Goal: Task Accomplishment & Management: Use online tool/utility

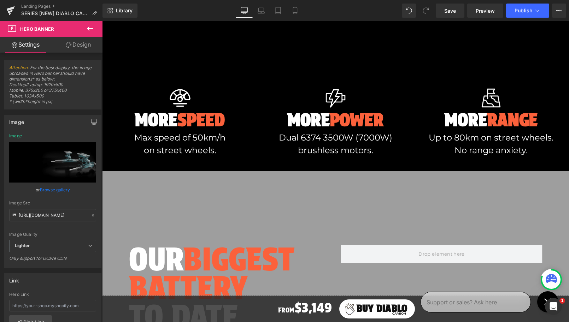
scroll to position [428, 0]
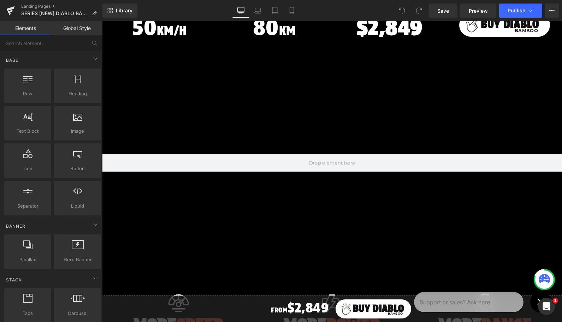
scroll to position [221, 0]
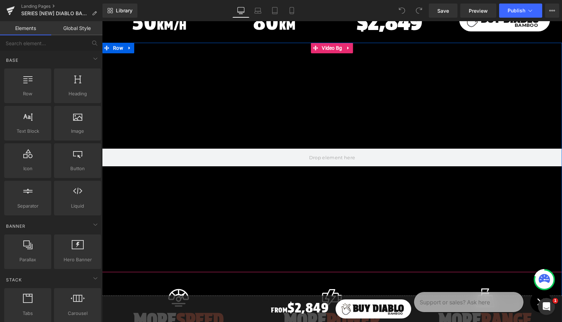
click at [267, 120] on div at bounding box center [332, 158] width 460 height 230
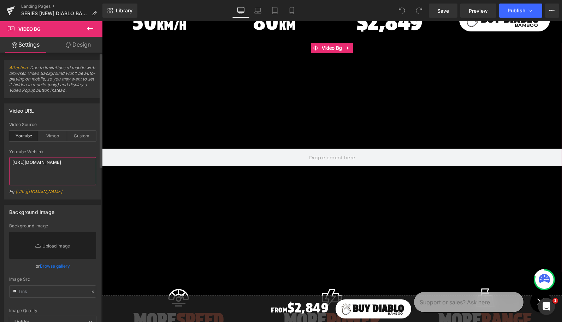
click at [64, 160] on textarea "https://youtu.be/jT5mtaunNlU" at bounding box center [52, 171] width 87 height 28
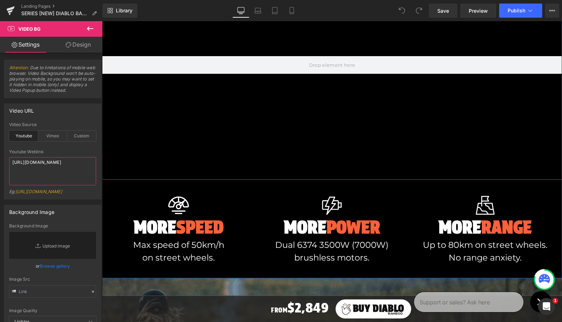
scroll to position [429, 0]
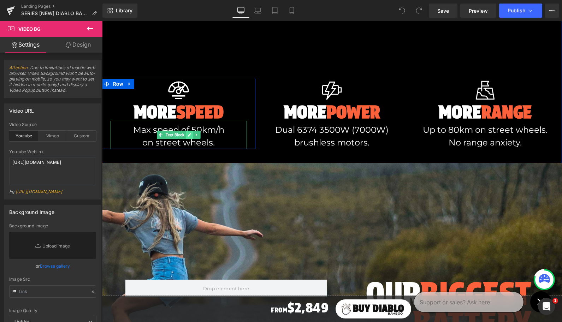
click at [187, 132] on link at bounding box center [189, 135] width 7 height 8
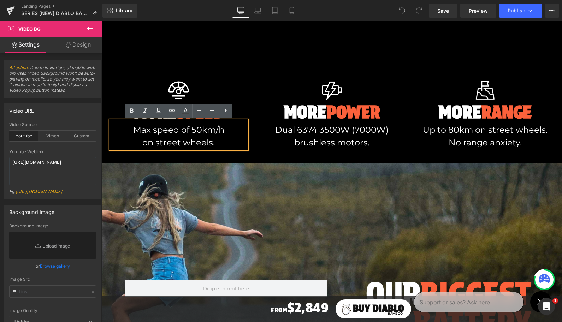
click at [187, 130] on p "Max speed of 50km/h on street wheels." at bounding box center [179, 136] width 136 height 25
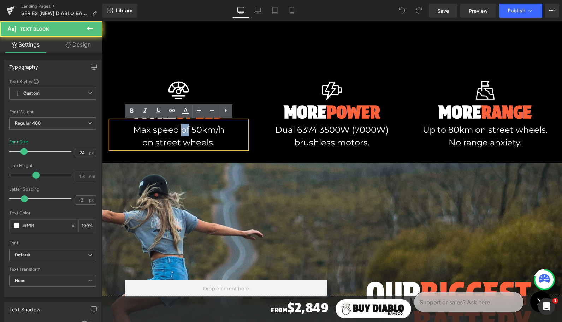
click at [187, 130] on p "Max speed of 50km/h on street wheels." at bounding box center [179, 136] width 136 height 25
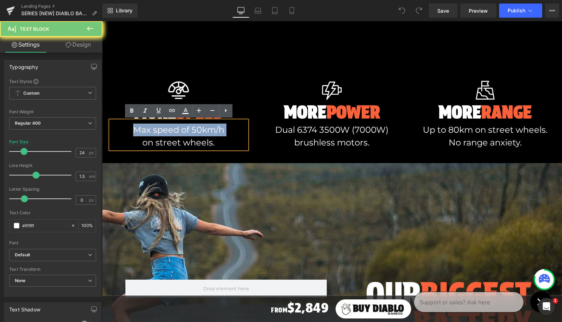
click at [187, 130] on p "Max speed of 50km/h on street wheels." at bounding box center [179, 136] width 136 height 25
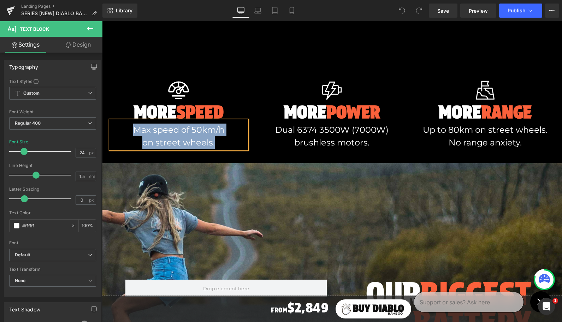
copy p "Max speed of 50km/h on street wheels."
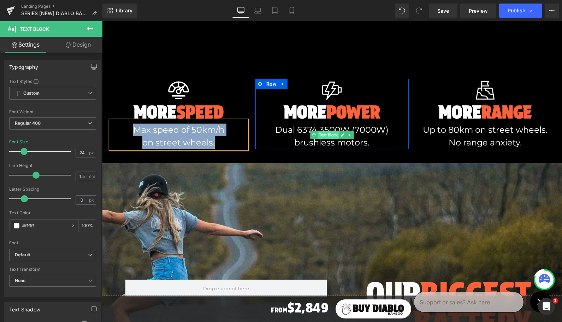
click at [325, 131] on span "Text Block" at bounding box center [329, 135] width 22 height 8
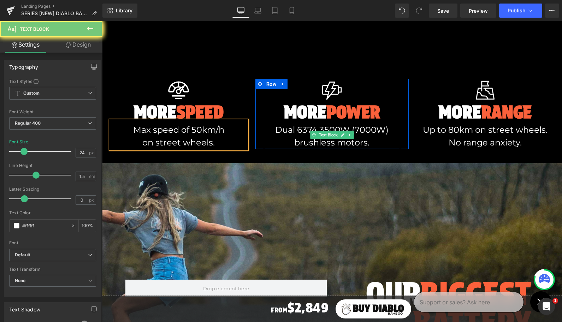
click at [325, 127] on p "Dual 6374 3500W (7000W) brushless motors." at bounding box center [332, 136] width 136 height 25
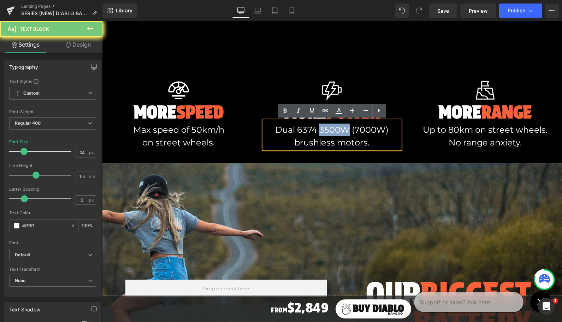
click at [325, 127] on p "Dual 6374 3500W (7000W) brushless motors." at bounding box center [332, 136] width 136 height 25
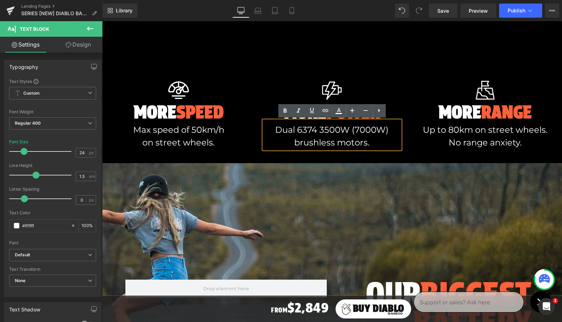
click at [303, 129] on p "Dual 6374 3500W (7000W) brushless motors." at bounding box center [332, 136] width 136 height 25
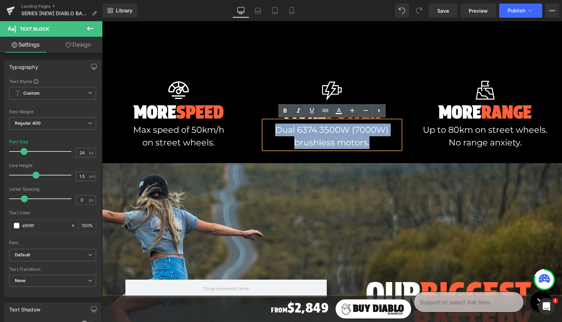
drag, startPoint x: 277, startPoint y: 129, endPoint x: 374, endPoint y: 142, distance: 98.5
click at [374, 142] on p "Dual 6374 3500W (7000W) brushless motors." at bounding box center [332, 136] width 136 height 25
copy p "Dual 6374 3500W (7000W) brushless motors."
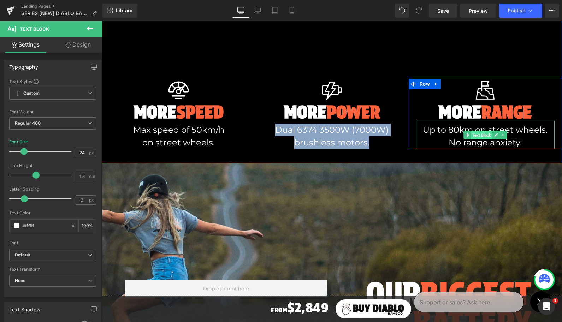
click at [482, 134] on span "Text Block" at bounding box center [482, 135] width 22 height 8
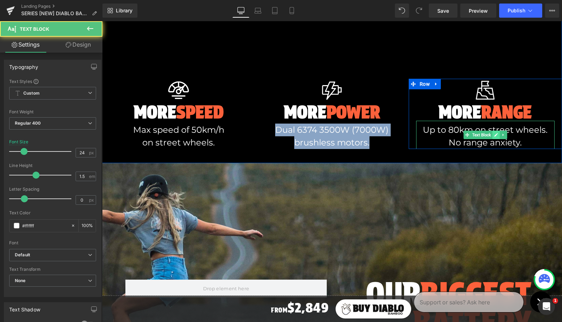
click at [495, 133] on icon at bounding box center [496, 135] width 4 height 4
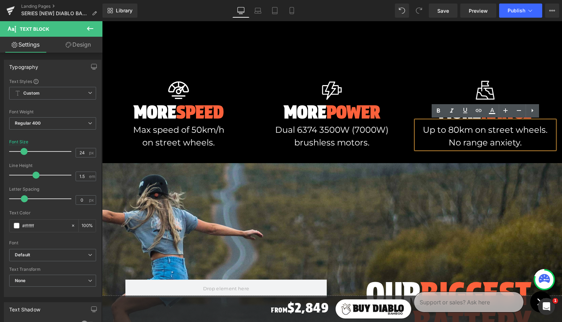
click at [484, 133] on p "Up to 80km on street wheels. No range anxiety." at bounding box center [485, 136] width 139 height 25
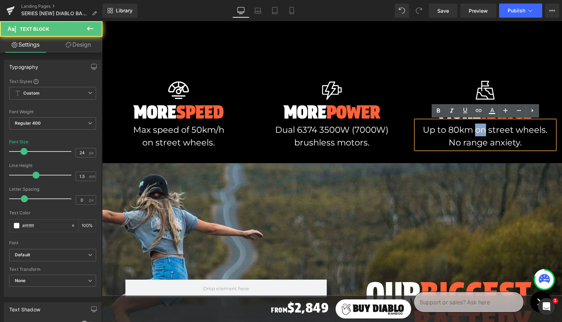
click at [484, 133] on p "Up to 80km on street wheels. No range anxiety." at bounding box center [485, 136] width 139 height 25
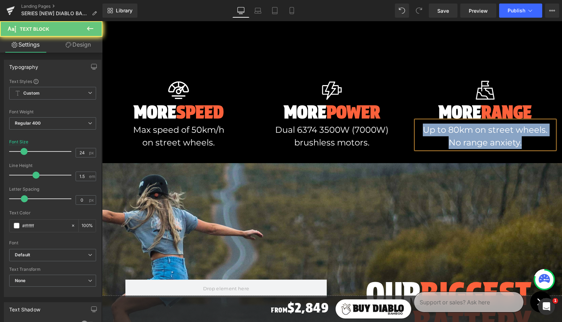
copy p "Up to 80km on street wheels. No range anxiety."
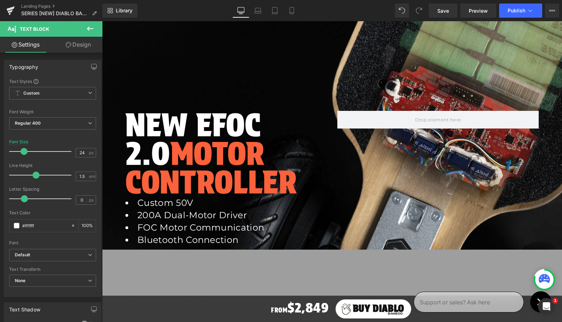
scroll to position [864, 0]
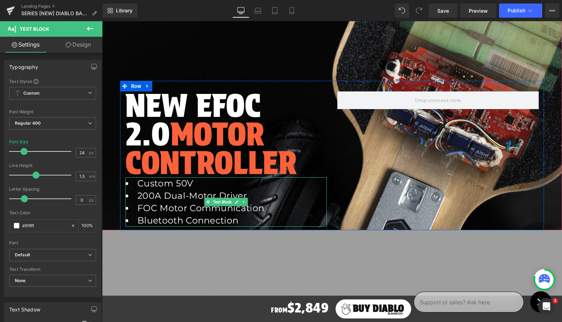
click at [300, 200] on li "200A Dual-Motor Driver" at bounding box center [225, 196] width 201 height 12
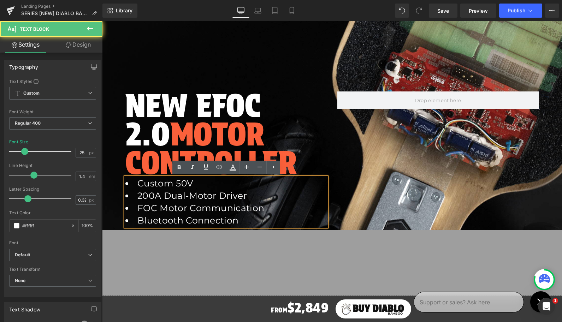
click at [360, 60] on div at bounding box center [332, 102] width 460 height 255
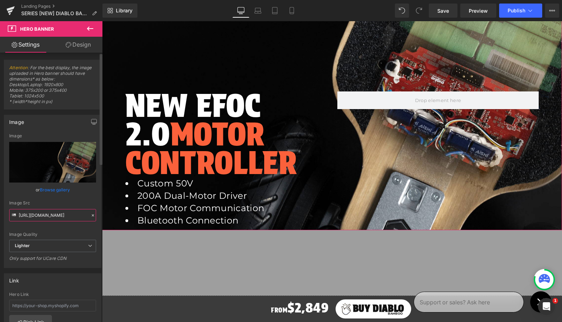
click at [30, 216] on input "https://ucarecdn.com/5f56d818-ae29-47c3-9bd6-02756142a9c5/-/format/auto/-/previ…" at bounding box center [52, 215] width 87 height 12
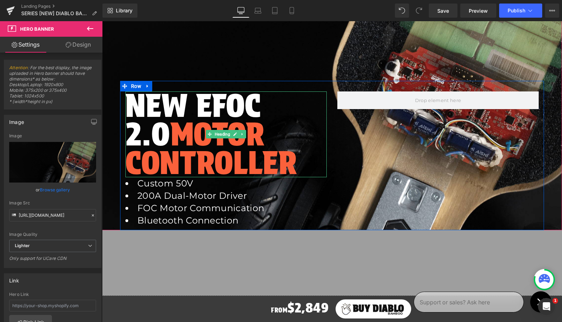
click at [186, 109] on h2 "NEW eFOC 2.0 Motor Controller" at bounding box center [225, 135] width 201 height 86
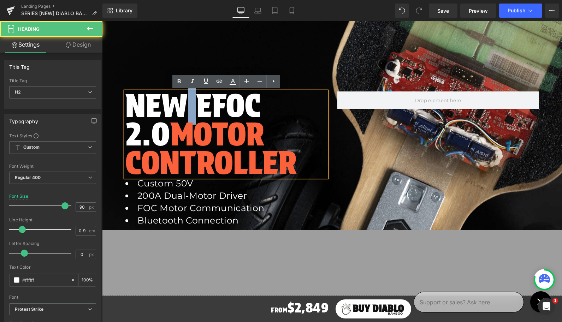
click at [186, 109] on h2 "NEW eFOC 2.0 Motor Controller" at bounding box center [225, 135] width 201 height 86
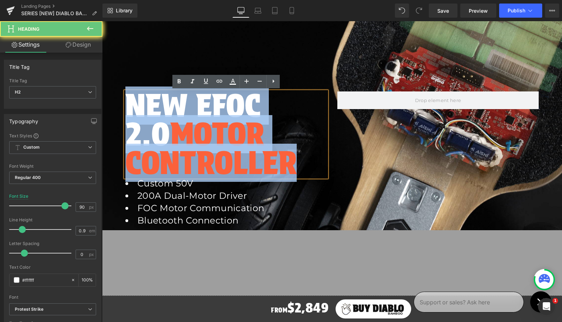
click at [186, 109] on h2 "NEW eFOC 2.0 Motor Controller" at bounding box center [225, 135] width 201 height 86
copy h2 "NEW eFOC 2.0 Motor Controller"
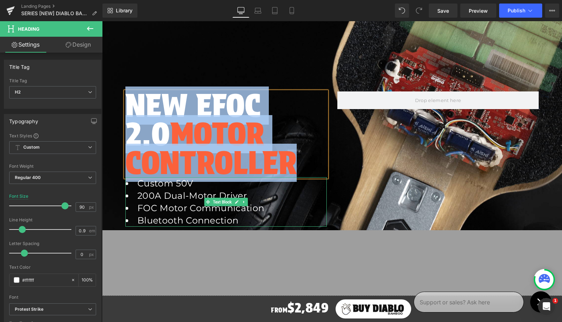
click at [159, 194] on li "200A Dual-Motor Driver" at bounding box center [225, 196] width 201 height 12
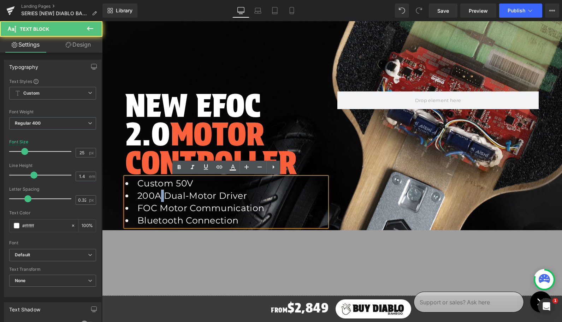
click at [159, 194] on li "200A Dual-Motor Driver" at bounding box center [225, 196] width 201 height 12
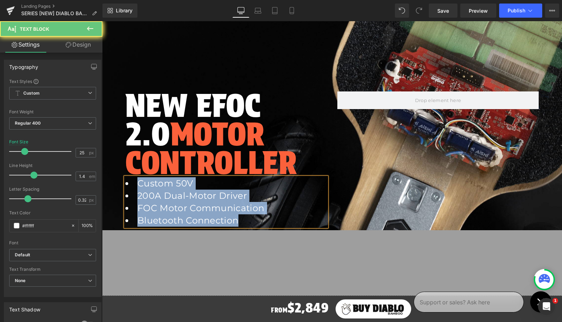
copy ul "Custom 50V 200A Dual-Motor Driver FOC Motor Communication Bluetooth Connection"
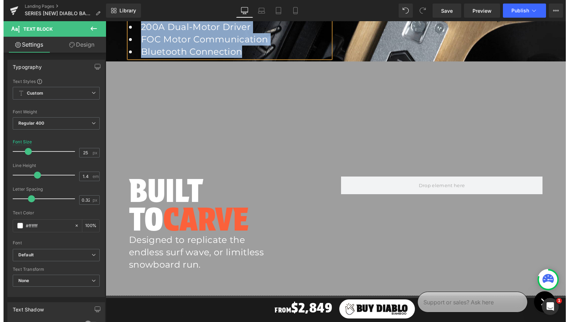
scroll to position [1074, 0]
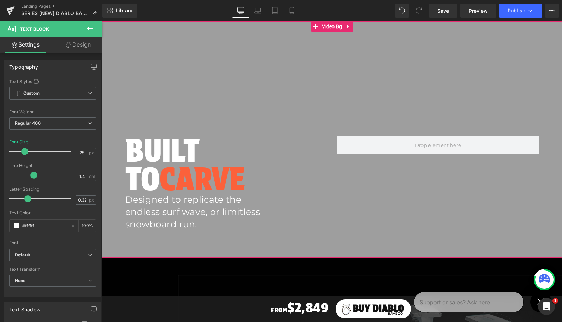
click at [255, 98] on div at bounding box center [332, 139] width 460 height 237
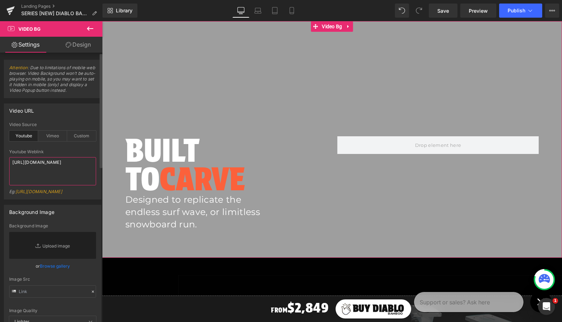
click at [49, 164] on textarea "https://www.youtube.com/watch?v=P5hrIKzRBnE" at bounding box center [52, 171] width 87 height 28
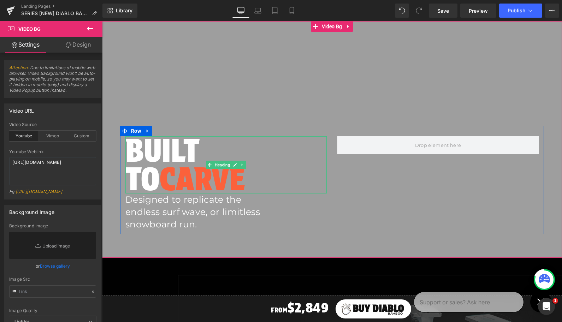
click at [163, 156] on h2 "BUILT TO CARVE" at bounding box center [225, 164] width 201 height 57
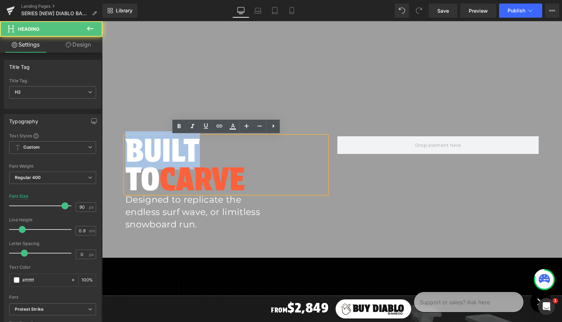
click at [163, 156] on h2 "BUILT TO CARVE" at bounding box center [225, 164] width 201 height 57
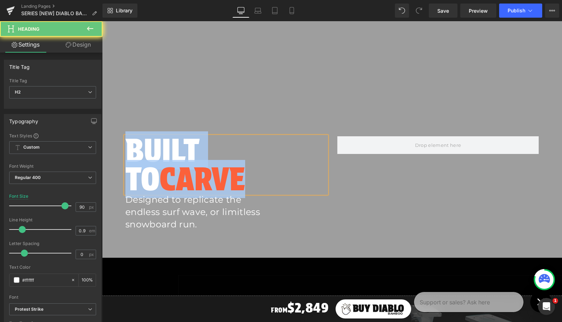
copy h2 "BUILT TO CARVE"
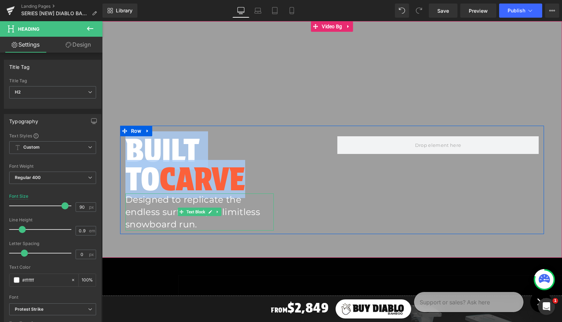
click at [163, 211] on p "Designed to replicate the endless surf wave, or limitless snowboard run." at bounding box center [199, 212] width 148 height 37
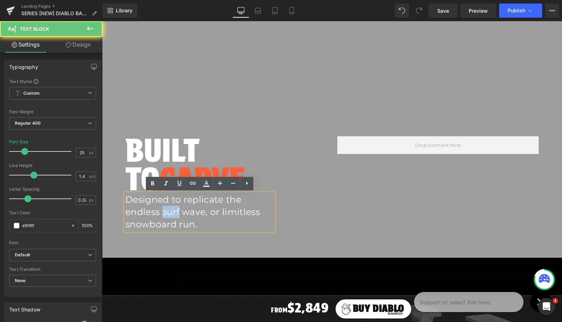
click at [163, 211] on p "Designed to replicate the endless surf wave, or limitless snowboard run." at bounding box center [199, 212] width 148 height 37
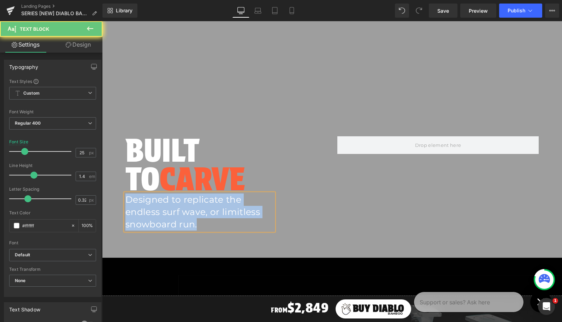
copy p "Designed to replicate the endless surf wave, or limitless snowboard run."
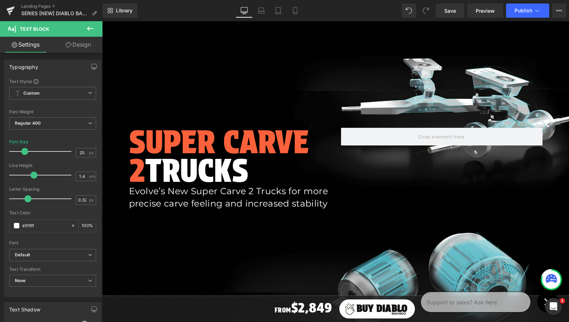
scroll to position [1324, 0]
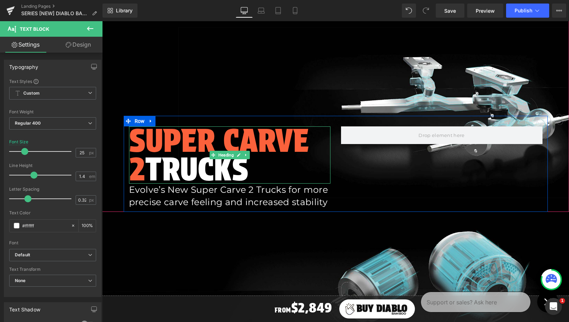
click at [231, 147] on span "SUPER CARVE 2" at bounding box center [219, 155] width 180 height 67
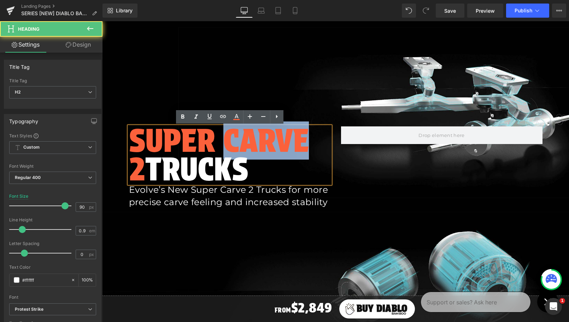
click at [231, 147] on span "SUPER CARVE 2" at bounding box center [219, 155] width 180 height 67
copy h2 "SUPER CARVE 2 TRUCKS"
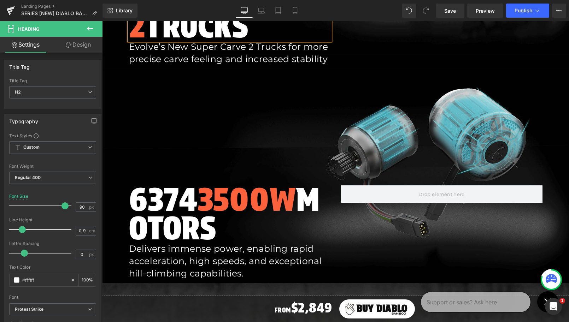
scroll to position [1480, 0]
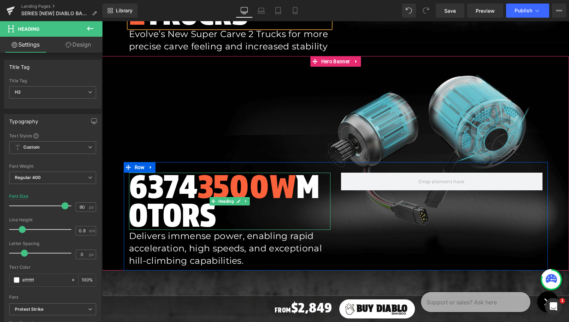
click at [207, 194] on span "3500W" at bounding box center [246, 187] width 99 height 38
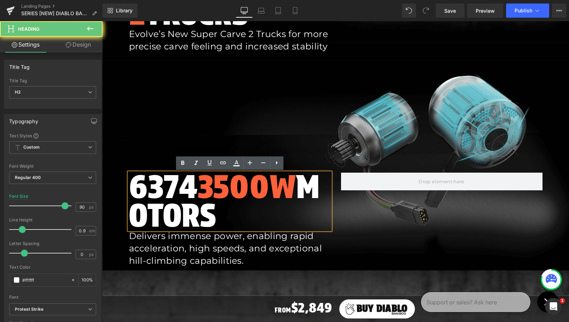
click at [184, 190] on h2 "6374 3500W Motors" at bounding box center [229, 201] width 201 height 57
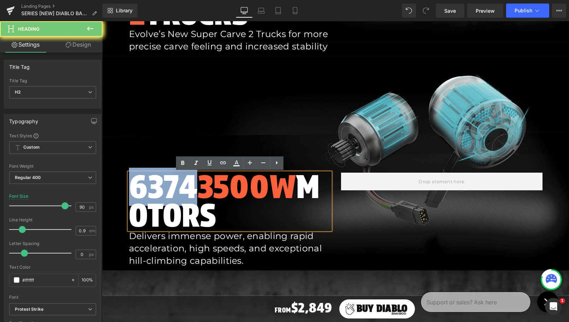
click at [184, 190] on h2 "6374 3500W Motors" at bounding box center [229, 201] width 201 height 57
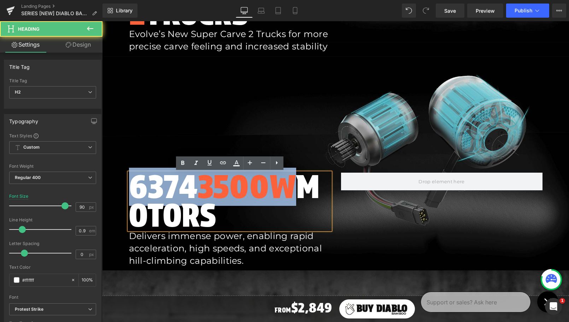
drag, startPoint x: 298, startPoint y: 186, endPoint x: 131, endPoint y: 181, distance: 167.2
click at [131, 181] on h2 "6374 3500W Motors" at bounding box center [229, 201] width 201 height 57
copy h2 "6374 3500W"
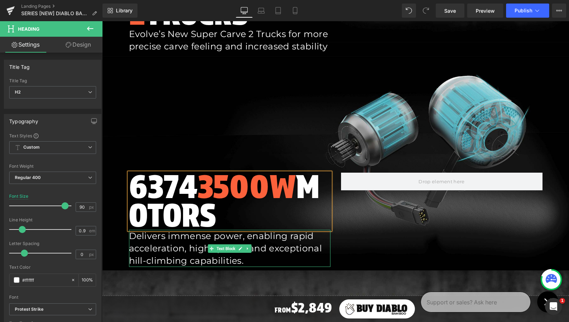
click at [191, 240] on p "Delivers immense power, enabling rapid acceleration, high speeds, and exception…" at bounding box center [229, 248] width 201 height 37
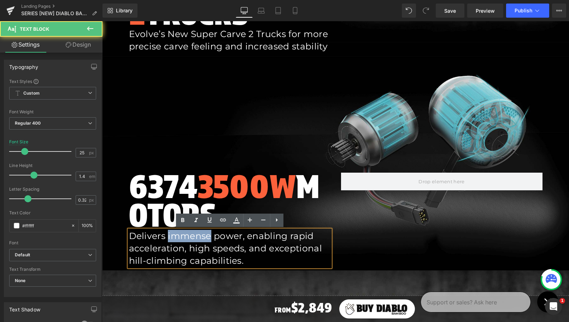
click at [191, 240] on p "Delivers immense power, enabling rapid acceleration, high speeds, and exception…" at bounding box center [229, 248] width 201 height 37
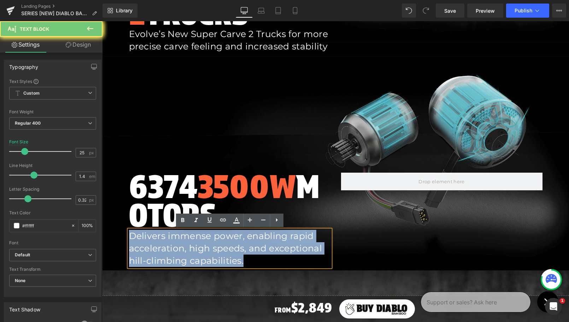
click at [191, 240] on p "Delivers immense power, enabling rapid acceleration, high speeds, and exception…" at bounding box center [229, 248] width 201 height 37
copy p "Delivers immense power, enabling rapid acceleration, high speeds, and exception…"
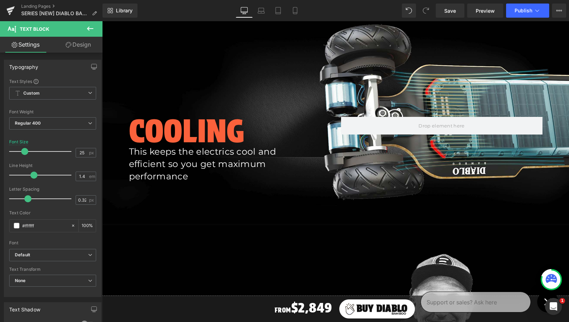
scroll to position [2113, 0]
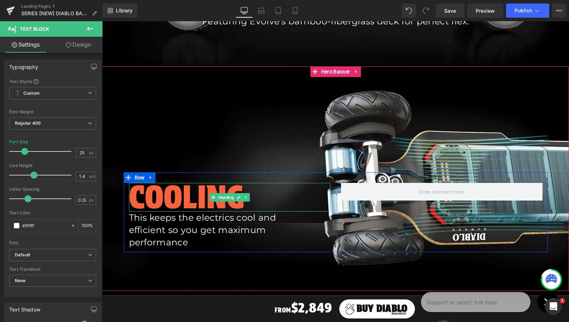
click at [192, 192] on span "Cooling" at bounding box center [186, 197] width 115 height 38
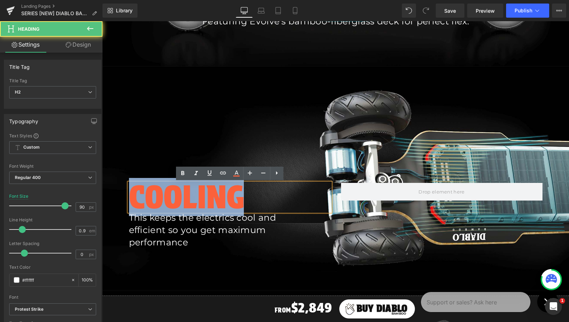
click at [192, 192] on span "Cooling" at bounding box center [186, 197] width 115 height 38
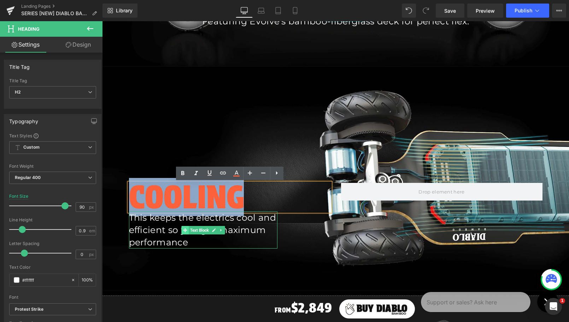
click at [183, 227] on span at bounding box center [184, 230] width 7 height 8
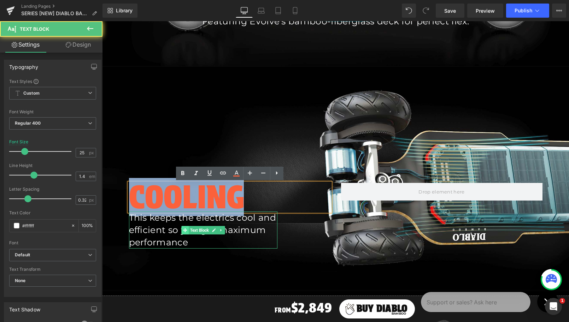
click at [183, 227] on span at bounding box center [184, 230] width 7 height 8
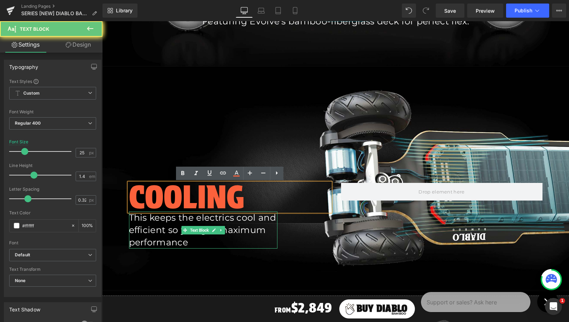
click at [170, 219] on p "This keeps the electrics cool and efficient so you get maximum performance" at bounding box center [203, 230] width 148 height 37
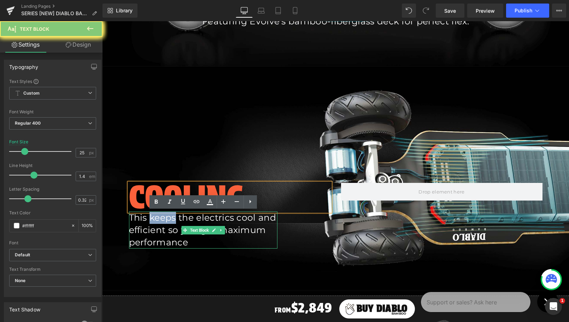
click at [170, 219] on p "This keeps the electrics cool and efficient so you get maximum performance" at bounding box center [203, 230] width 148 height 37
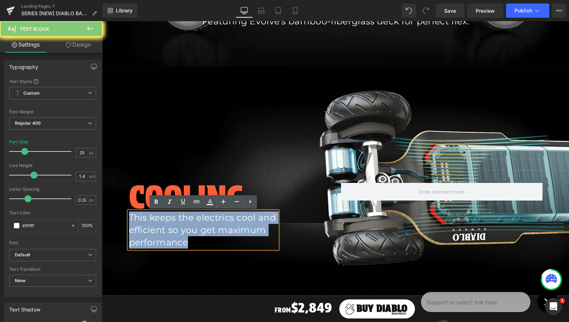
click at [170, 219] on p "This keeps the electrics cool and efficient so you get maximum performance" at bounding box center [203, 230] width 148 height 37
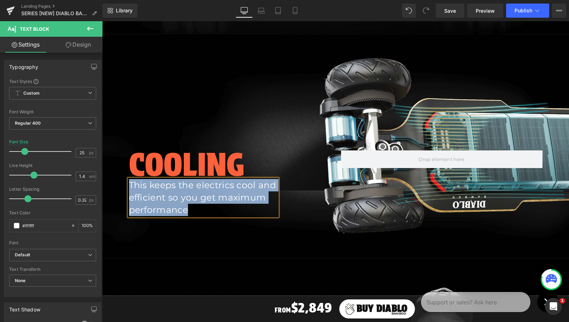
scroll to position [2151, 0]
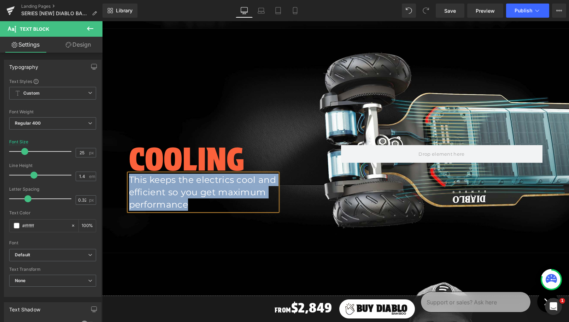
click at [377, 139] on div "Cooling Heading This keeps the electrics cool and efficient so you get maximum …" at bounding box center [336, 175] width 424 height 80
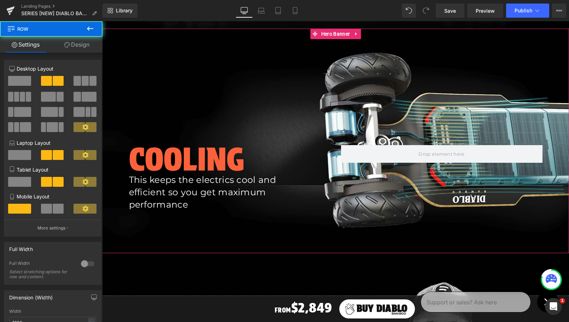
click at [394, 119] on div at bounding box center [335, 141] width 467 height 225
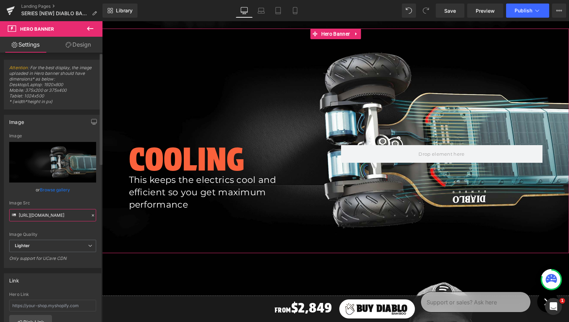
click at [49, 217] on input "https://ucarecdn.com/35d0158d-3771-4845-82f1-86a71a98af4a/-/format/auto/-/previ…" at bounding box center [52, 215] width 87 height 12
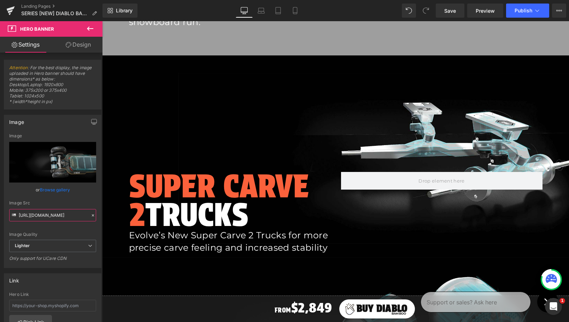
scroll to position [1215, 0]
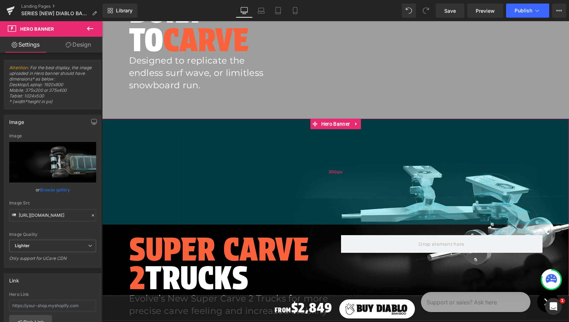
click at [391, 167] on div "300px" at bounding box center [335, 172] width 467 height 106
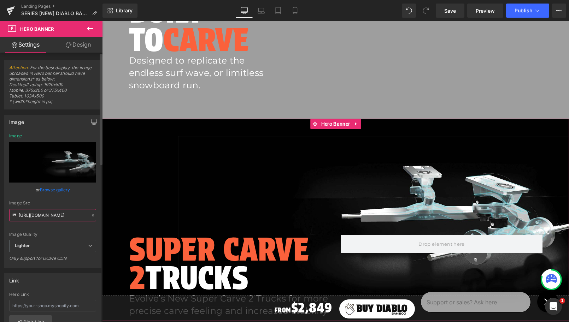
click at [61, 213] on input "[URL][DOMAIN_NAME]" at bounding box center [52, 215] width 87 height 12
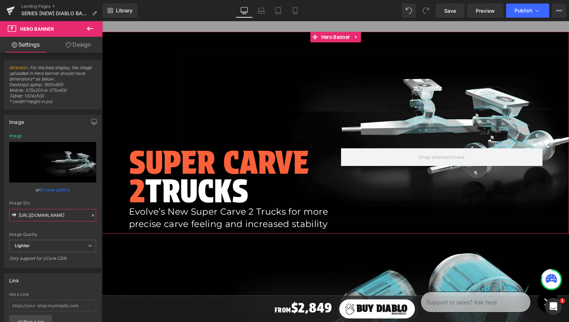
scroll to position [1309, 0]
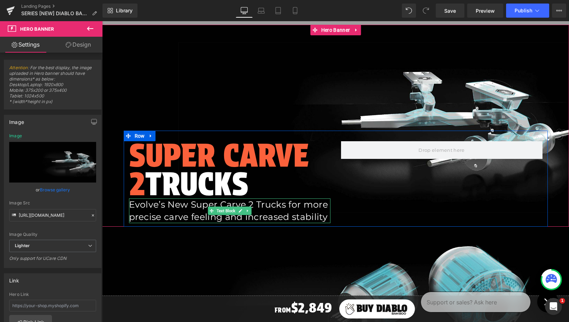
click at [198, 210] on p "Evolve’s New Super Carve 2 Trucks for more precise carve feeling and increased …" at bounding box center [229, 211] width 201 height 25
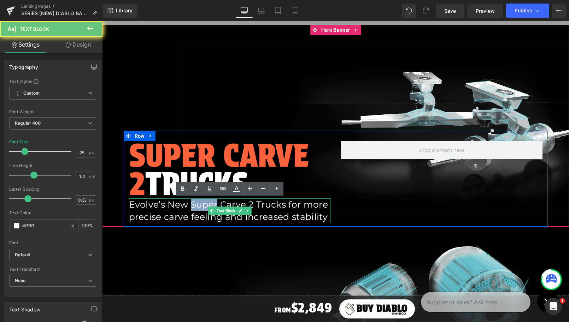
click at [198, 210] on p "Evolve’s New Super Carve 2 Trucks for more precise carve feeling and increased …" at bounding box center [229, 211] width 201 height 25
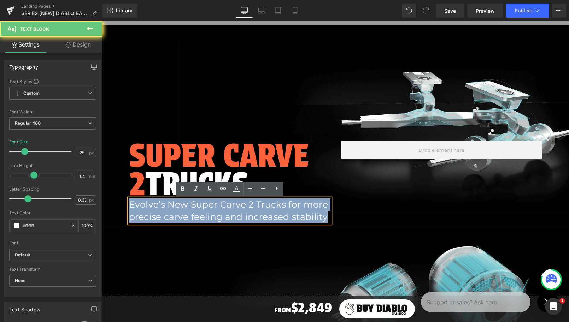
click at [198, 210] on p "Evolve’s New Super Carve 2 Trucks for more precise carve feeling and increased …" at bounding box center [229, 211] width 201 height 25
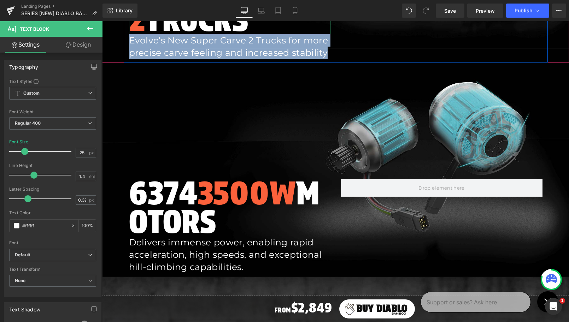
scroll to position [1475, 0]
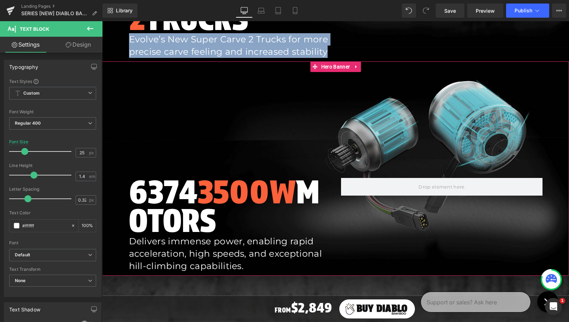
click at [355, 151] on div at bounding box center [335, 168] width 467 height 214
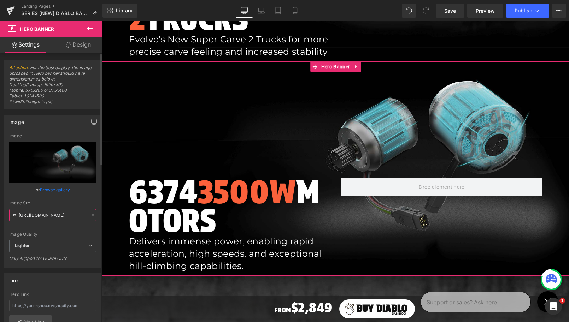
click at [72, 215] on input "https://ucarecdn.com/b13ac39e-4800-4068-9d29-d9f20a1f5700/-/format/auto/-/previ…" at bounding box center [52, 215] width 87 height 12
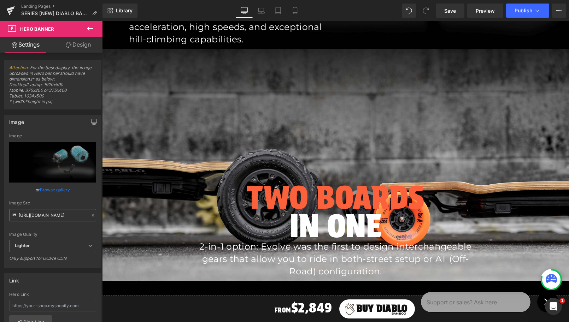
scroll to position [1697, 0]
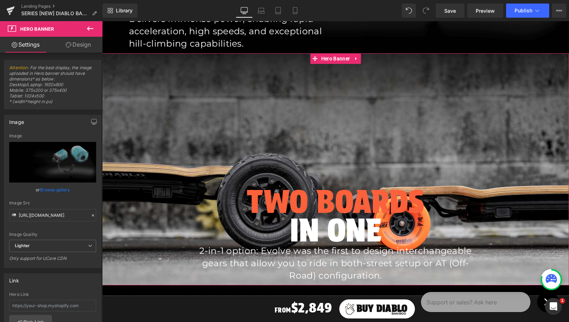
click at [279, 110] on div at bounding box center [335, 169] width 467 height 232
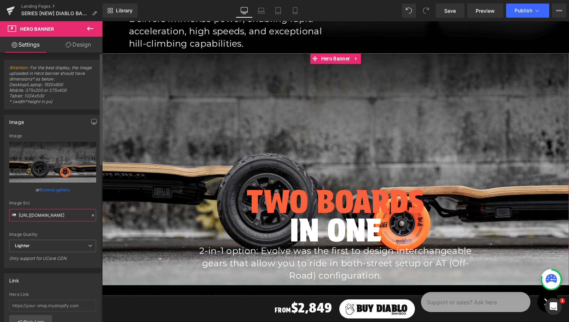
click at [53, 216] on input "https://ucarecdn.com/66a7d550-b39f-45f5-91ba-a4f02fe6e2c1/-/format/auto/-/previ…" at bounding box center [52, 215] width 87 height 12
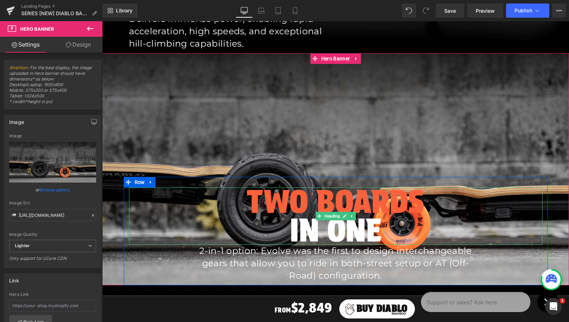
click at [286, 202] on span "TWO BOARDS" at bounding box center [336, 202] width 178 height 38
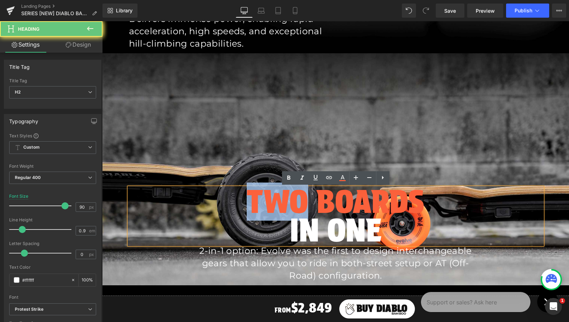
click at [286, 202] on span "TWO BOARDS" at bounding box center [336, 202] width 178 height 38
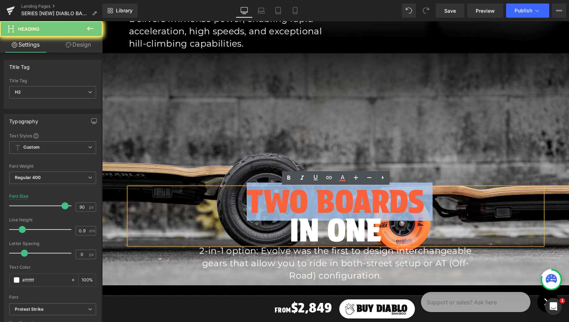
click at [286, 202] on span "TWO BOARDS" at bounding box center [336, 202] width 178 height 38
click at [286, 198] on span "TWO BOARDS" at bounding box center [336, 202] width 178 height 38
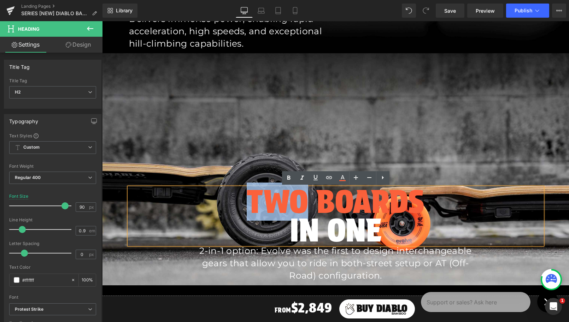
click at [286, 198] on span "TWO BOARDS" at bounding box center [336, 202] width 178 height 38
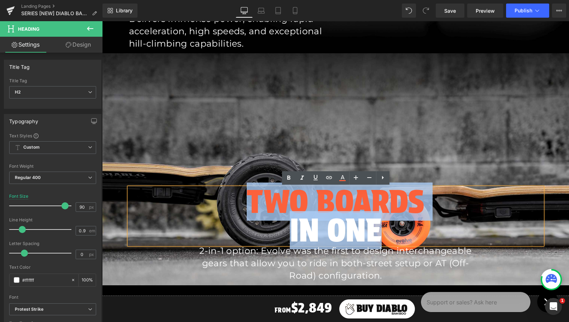
drag, startPoint x: 286, startPoint y: 198, endPoint x: 304, endPoint y: 221, distance: 29.2
click at [304, 221] on h2 "TWO BOARDS IN ONE" at bounding box center [335, 216] width 283 height 57
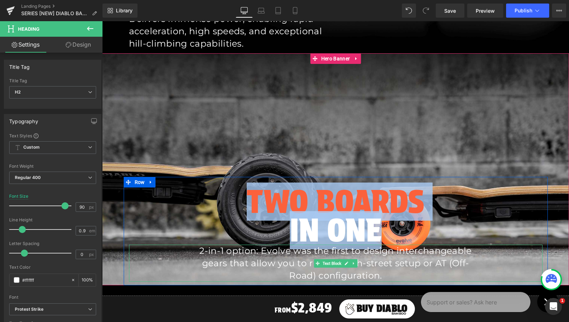
click at [281, 254] on p "2-in-1 option: Evolve was the first to design interchangeable gears that allow …" at bounding box center [335, 263] width 283 height 37
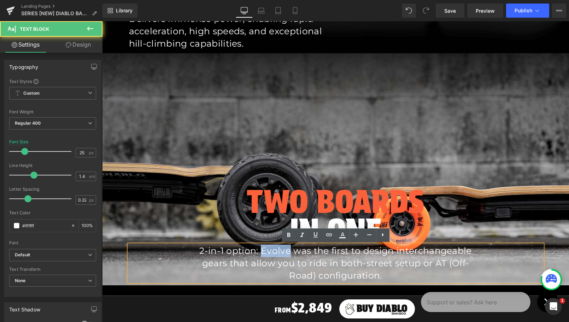
click at [281, 254] on p "2-in-1 option: Evolve was the first to design interchangeable gears that allow …" at bounding box center [335, 263] width 283 height 37
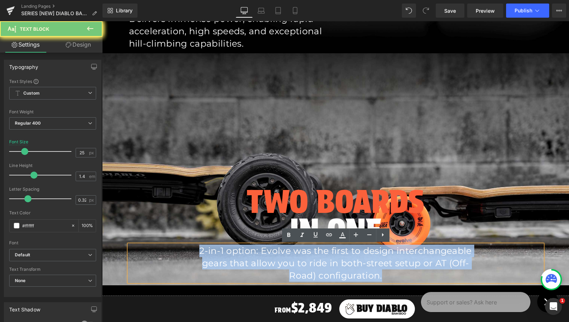
click at [281, 254] on p "2-in-1 option: Evolve was the first to design interchangeable gears that allow …" at bounding box center [335, 263] width 283 height 37
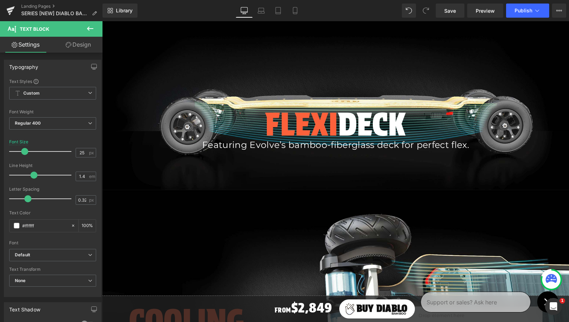
scroll to position [1990, 0]
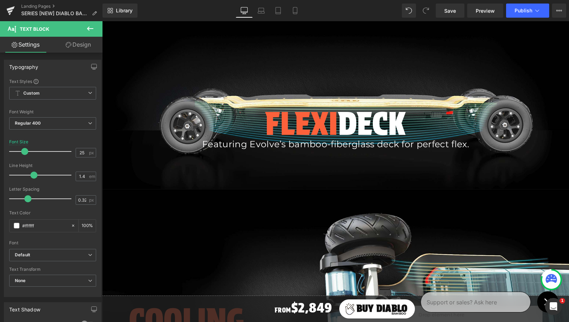
click at [308, 125] on span "Flexi" at bounding box center [301, 124] width 73 height 38
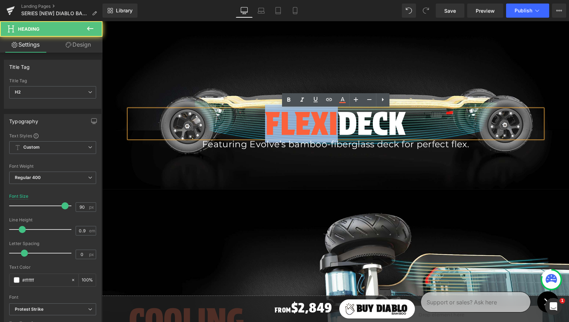
click at [308, 125] on span "Flexi" at bounding box center [301, 124] width 73 height 38
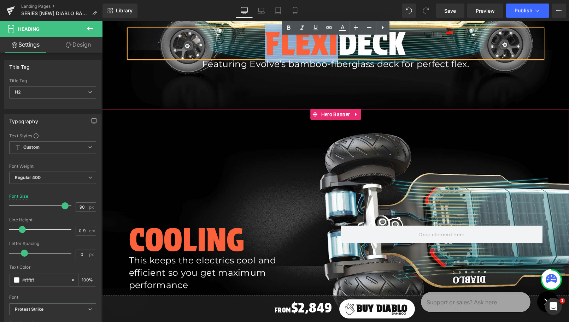
scroll to position [1965, 0]
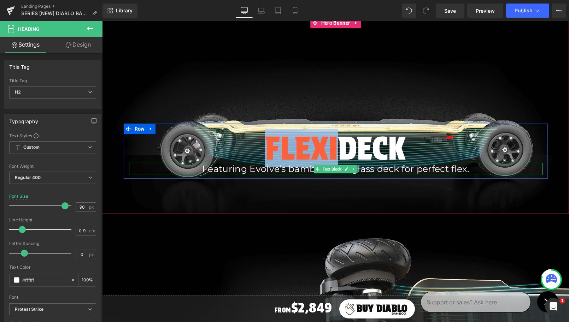
click at [296, 171] on p "Featuring Evolve’s bamboo-fiberglass deck for perfect flex." at bounding box center [335, 169] width 283 height 12
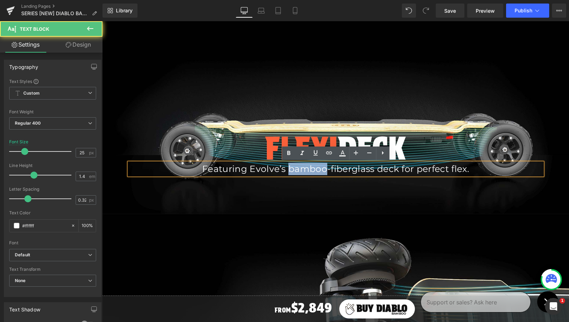
click at [296, 171] on p "Featuring Evolve’s bamboo-fiberglass deck for perfect flex." at bounding box center [335, 169] width 283 height 12
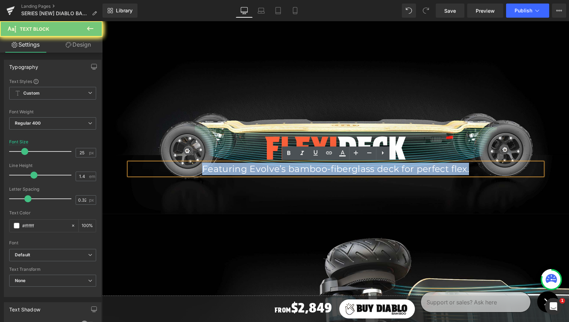
click at [296, 171] on p "Featuring Evolve’s bamboo-fiberglass deck for perfect flex." at bounding box center [335, 169] width 283 height 12
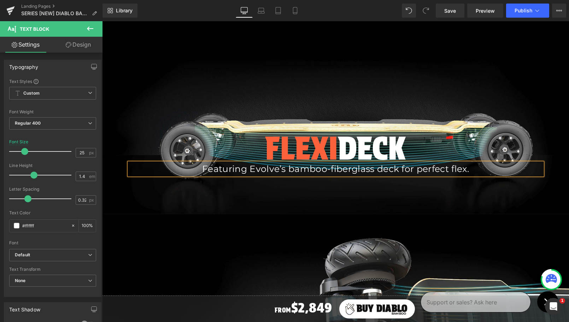
click at [224, 127] on div "Flexi Deck Heading Featuring Evolve’s bamboo-fiberglass deck for perfect flex. …" at bounding box center [336, 151] width 424 height 55
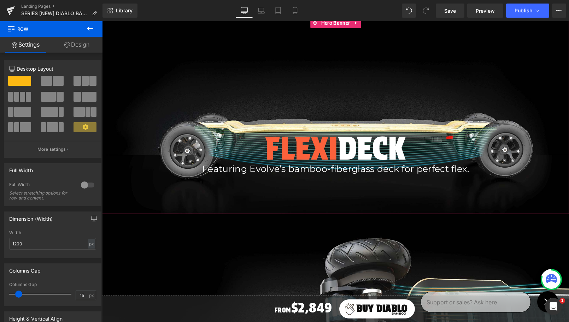
click at [220, 92] on div at bounding box center [335, 116] width 467 height 196
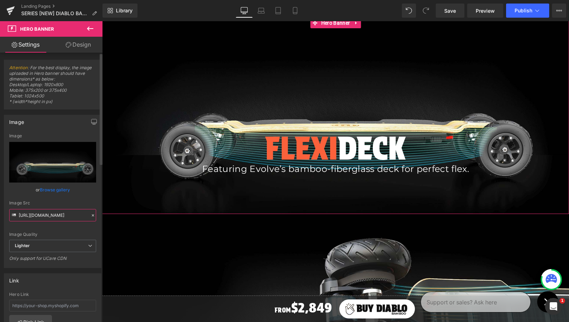
click at [55, 218] on input "https://ucarecdn.com/913b53d6-cc71-4d75-a846-40ed2cc4e16f/-/format/auto/-/previ…" at bounding box center [52, 215] width 87 height 12
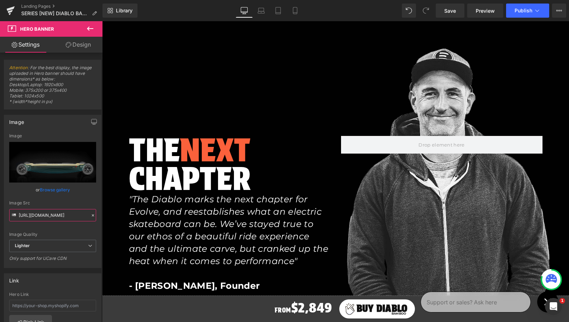
scroll to position [2387, 0]
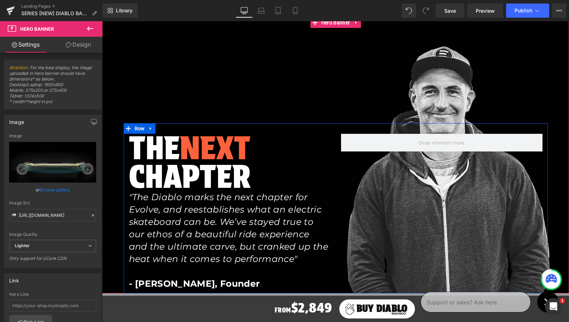
click at [430, 171] on div "THE NEXT CHAPTER Heading "The Diablo marks the next chapter for Evolve, and ree…" at bounding box center [336, 208] width 424 height 170
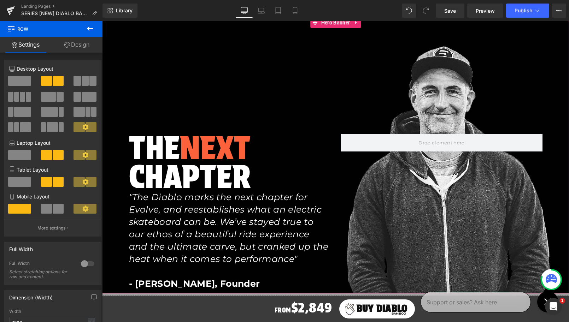
click at [134, 84] on div at bounding box center [335, 155] width 467 height 276
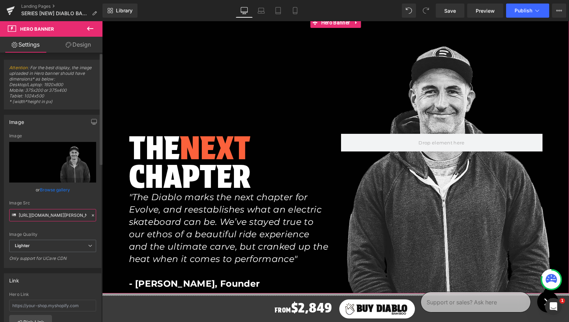
click at [38, 214] on input "https://ucarecdn.com/050df68b-e744-4e22-ae18-6ff944e36e44/-/format/auto/-/previ…" at bounding box center [52, 215] width 87 height 12
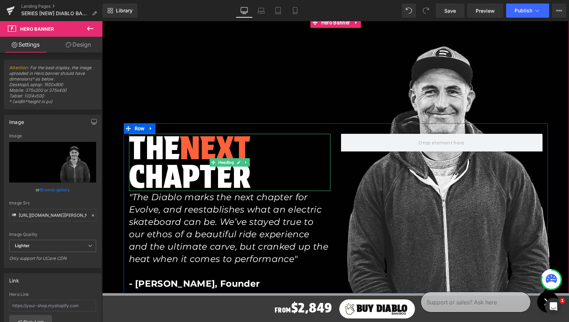
click at [162, 150] on h2 "THE NEXT CHAPTER" at bounding box center [229, 162] width 201 height 57
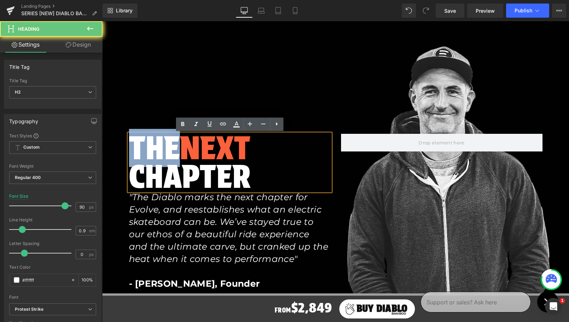
click at [162, 150] on h2 "THE NEXT CHAPTER" at bounding box center [229, 162] width 201 height 57
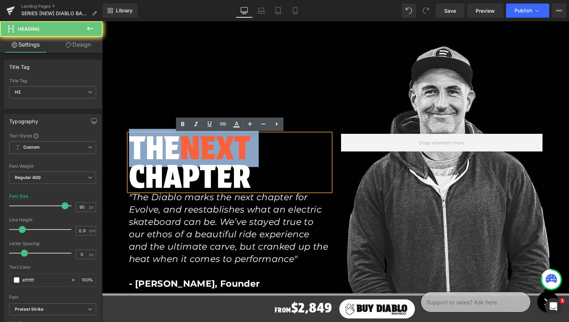
click at [162, 150] on h2 "THE NEXT CHAPTER" at bounding box center [229, 162] width 201 height 57
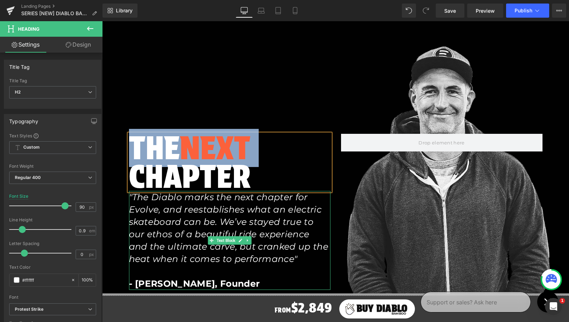
click at [212, 214] on icon ""The Diablo marks the next chapter for Evolve, and reestablishes what an electr…" at bounding box center [228, 228] width 199 height 72
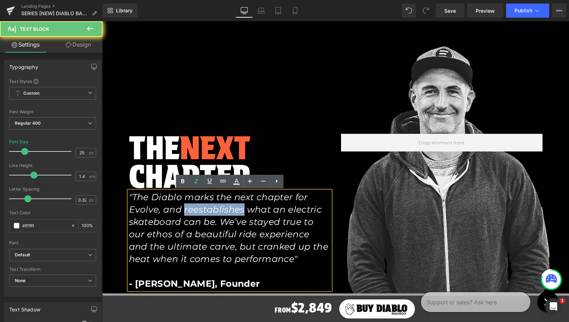
click at [212, 214] on icon ""The Diablo marks the next chapter for Evolve, and reestablishes what an electr…" at bounding box center [228, 228] width 199 height 72
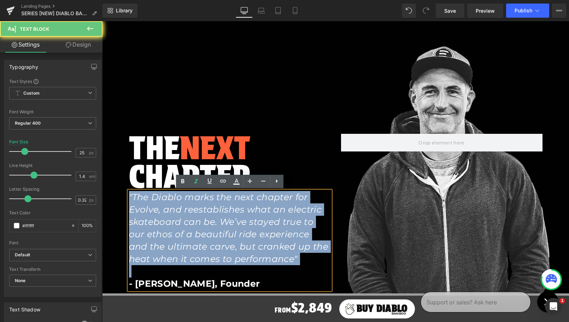
click at [212, 214] on icon ""The Diablo marks the next chapter for Evolve, and reestablishes what an electr…" at bounding box center [228, 228] width 199 height 72
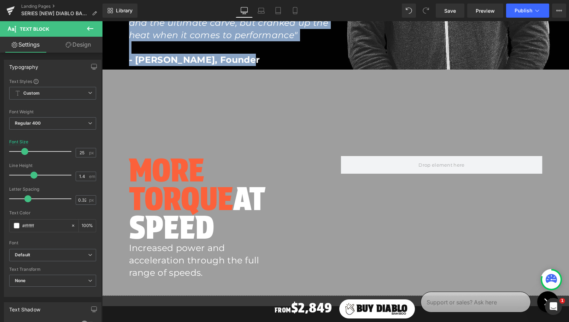
scroll to position [2608, 0]
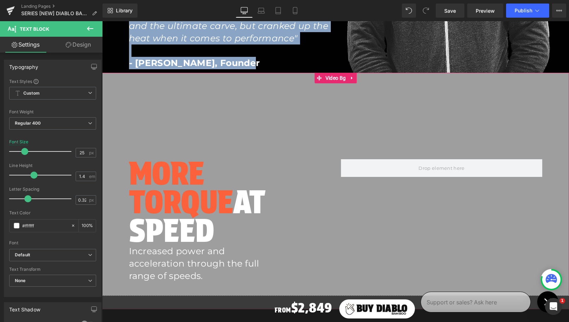
click at [223, 99] on div at bounding box center [335, 191] width 467 height 237
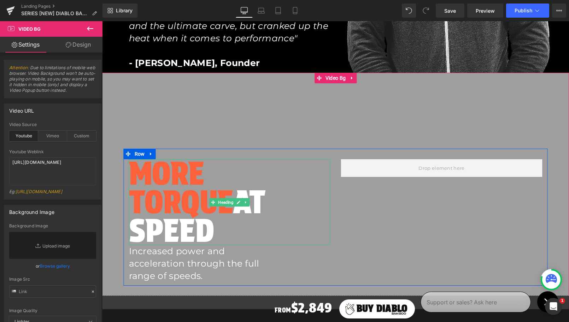
click at [196, 202] on span "MORE TORQUE" at bounding box center [181, 187] width 104 height 67
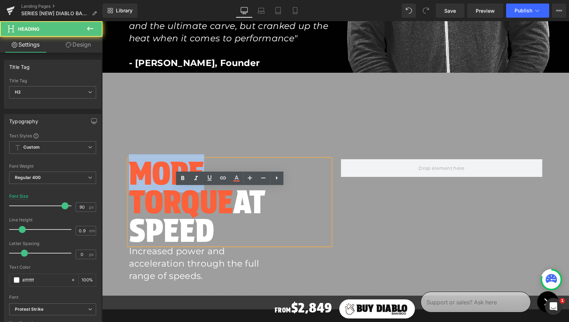
click at [196, 202] on span "MORE TORQUE" at bounding box center [181, 187] width 104 height 67
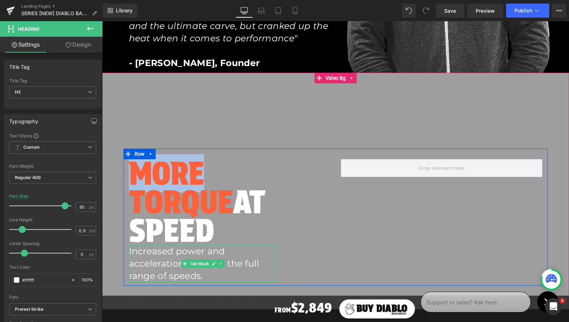
click at [175, 253] on p "Increased power and acceleration through the full range of speeds." at bounding box center [203, 263] width 148 height 37
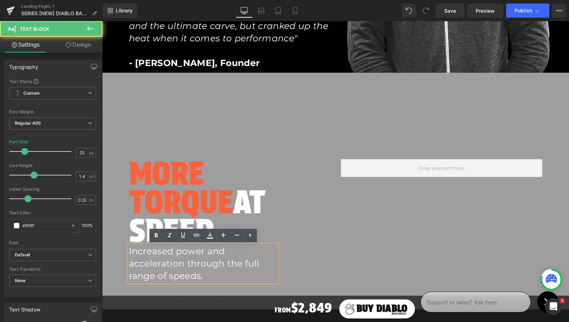
click at [175, 253] on p "Increased power and acceleration through the full range of speeds." at bounding box center [203, 263] width 148 height 37
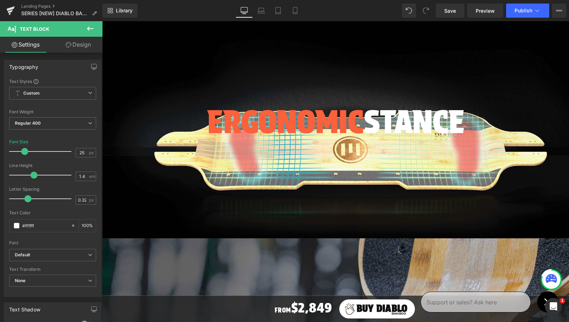
scroll to position [2926, 0]
click at [262, 123] on span "Ergonomic" at bounding box center [285, 122] width 157 height 38
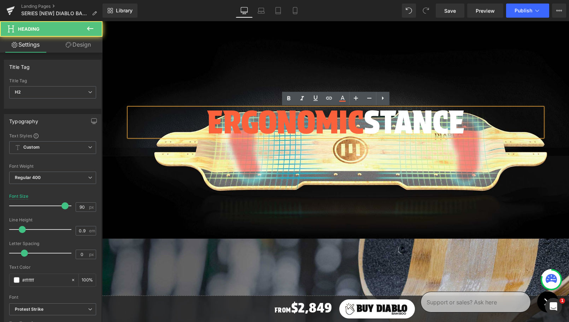
click at [262, 123] on span "Ergonomic" at bounding box center [285, 122] width 157 height 38
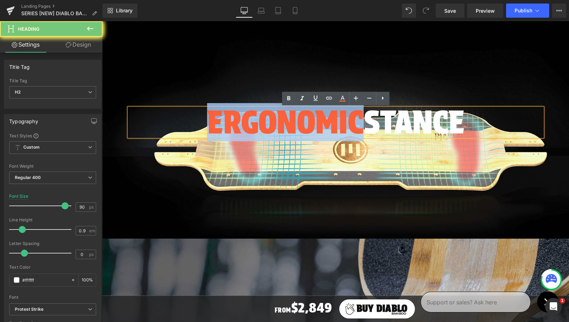
click at [262, 123] on span "Ergonomic" at bounding box center [285, 122] width 157 height 38
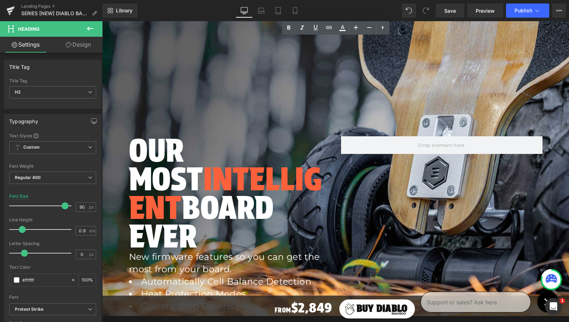
scroll to position [3147, 0]
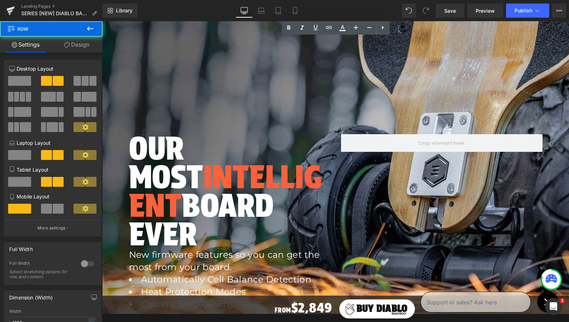
click at [285, 131] on div "Our Most Intelligent Board Ever Heading New firmware features so you can get th…" at bounding box center [336, 219] width 424 height 190
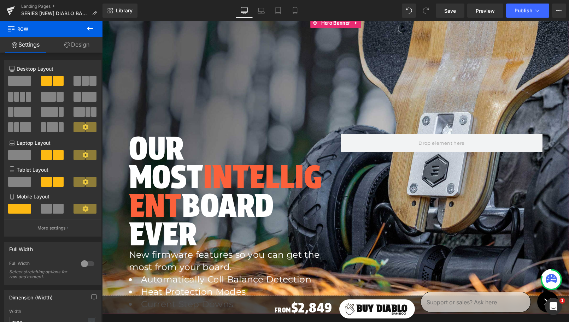
click at [299, 75] on div at bounding box center [335, 166] width 467 height 296
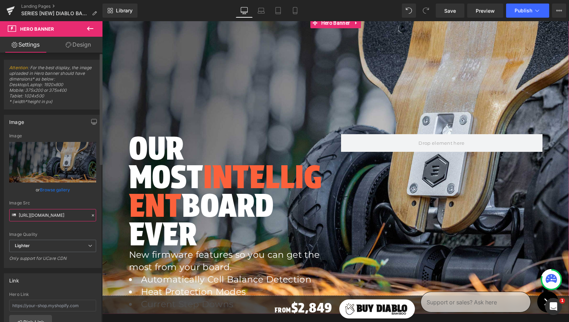
click at [46, 217] on input "https://ucarecdn.com/22d57695-966b-4baa-bc5e-65a6cf20a7bc/-/format/auto/-/previ…" at bounding box center [52, 215] width 87 height 12
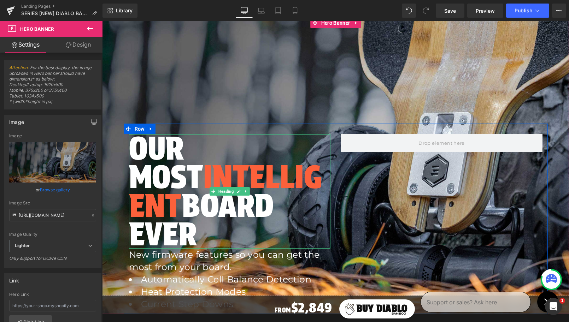
click at [169, 167] on span "Intelligent" at bounding box center [225, 191] width 192 height 67
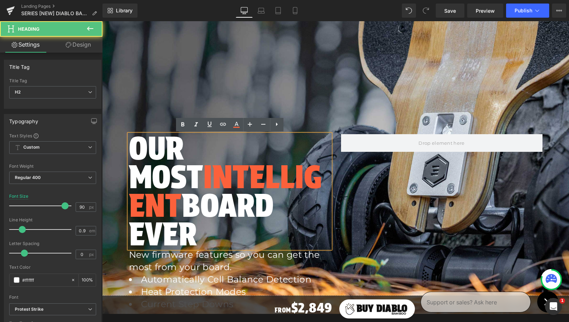
click at [169, 167] on span "Intelligent" at bounding box center [225, 191] width 192 height 67
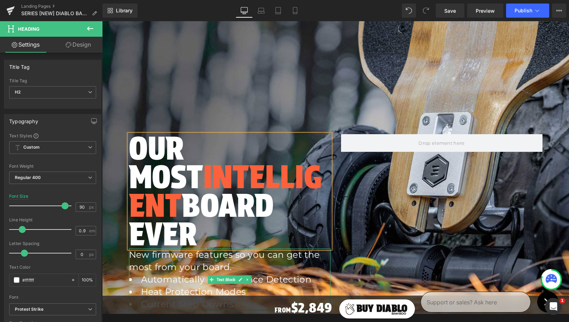
click at [190, 249] on p "New firmware features so you can get the most from your board." at bounding box center [229, 261] width 201 height 25
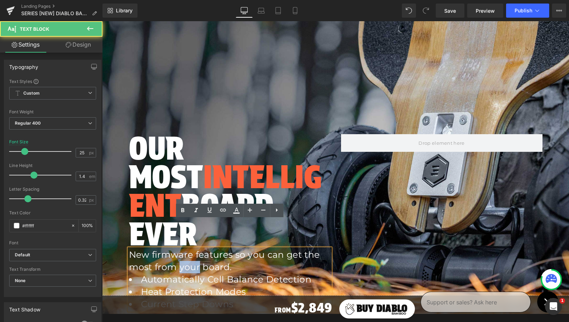
click at [190, 249] on p "New firmware features so you can get the most from your board." at bounding box center [229, 261] width 201 height 25
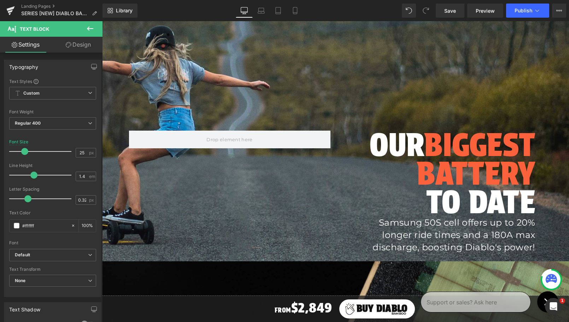
scroll to position [586, 0]
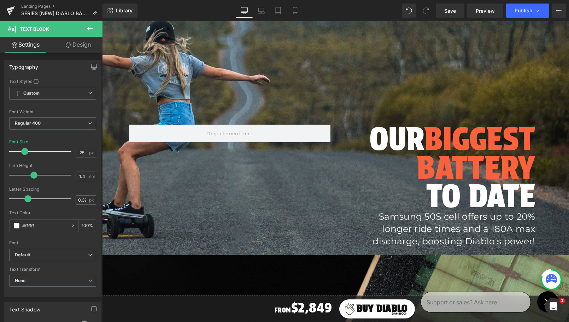
click at [281, 202] on div "OUR BIGGEST BATTERY TO DATE Heading Samsung 50S cell offers up to 20% longer ri…" at bounding box center [336, 182] width 424 height 137
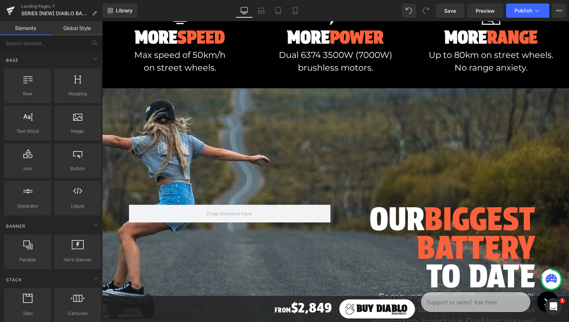
scroll to position [521, 0]
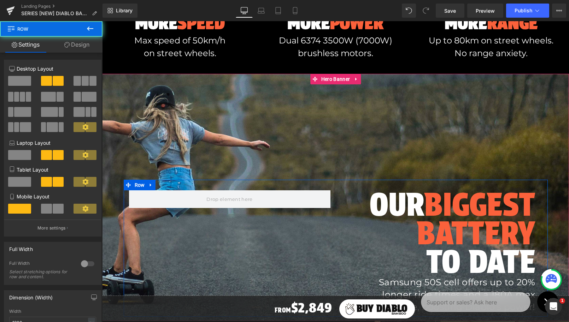
click at [281, 202] on span at bounding box center [229, 199] width 201 height 18
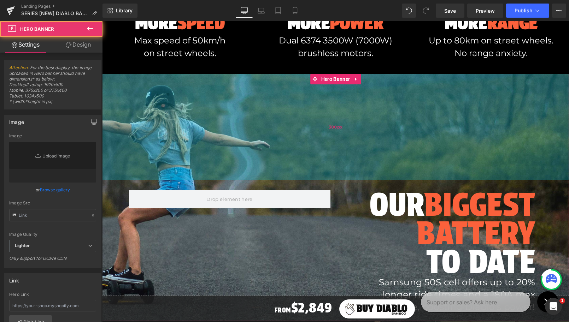
type input "https://ucarecdn.com/8eb08d63-0ff2-4445-9717-f320c6905f55/-/format/auto/-/previ…"
click at [283, 134] on div "300px" at bounding box center [335, 127] width 467 height 106
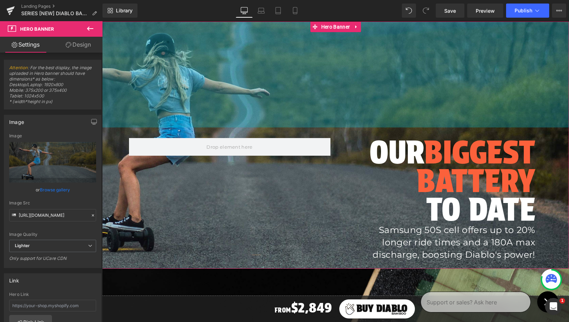
scroll to position [578, 0]
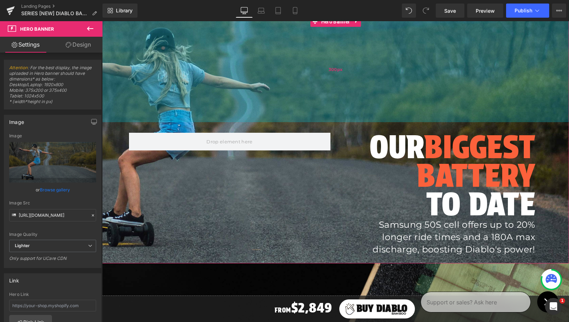
click at [273, 77] on div "300px" at bounding box center [335, 69] width 467 height 106
click at [270, 71] on div "OUR BIGGEST BATTERY TO DATE Heading Samsung 50S cell offers up to 20% longer ri…" at bounding box center [335, 139] width 467 height 247
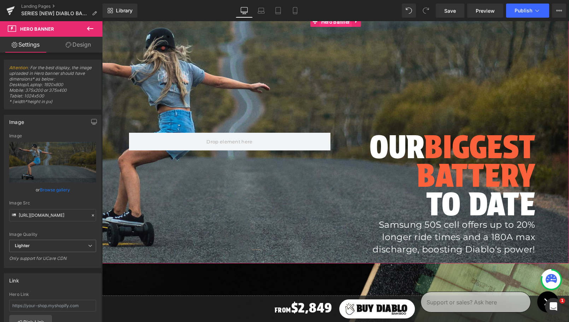
click at [329, 23] on span "Hero Banner" at bounding box center [335, 22] width 32 height 11
click at [40, 215] on input "https://ucarecdn.com/8eb08d63-0ff2-4445-9717-f320c6905f55/-/format/auto/-/previ…" at bounding box center [52, 215] width 87 height 12
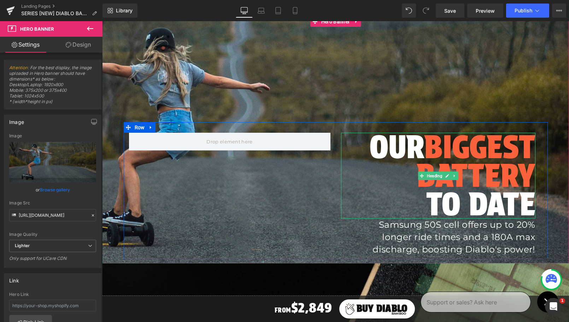
click at [401, 147] on h2 "OUR BIGGEST BATTERY TO DATE" at bounding box center [438, 176] width 194 height 86
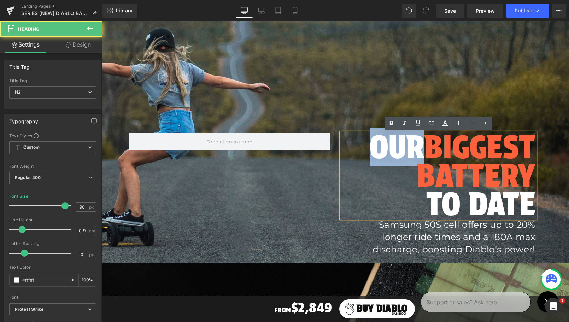
click at [401, 147] on h2 "OUR BIGGEST BATTERY TO DATE" at bounding box center [438, 176] width 194 height 86
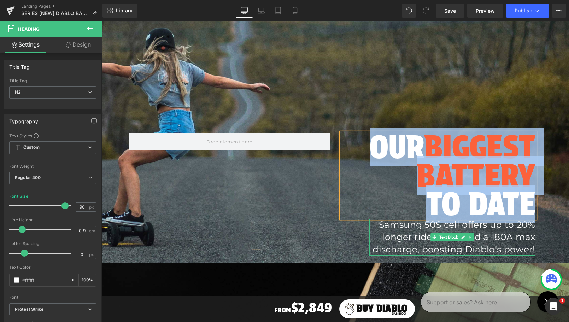
click at [411, 230] on p "Samsung 50S cell offers up to 20% longer ride times and a 180A max discharge, b…" at bounding box center [452, 237] width 166 height 37
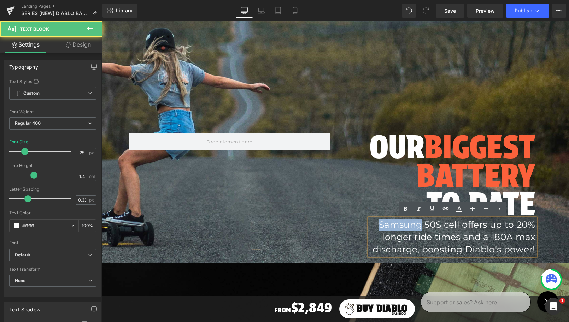
click at [411, 230] on p "Samsung 50S cell offers up to 20% longer ride times and a 180A max discharge, b…" at bounding box center [452, 237] width 166 height 37
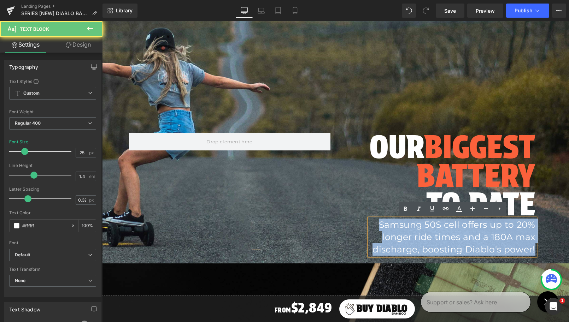
click at [411, 230] on p "Samsung 50S cell offers up to 20% longer ride times and a 180A max discharge, b…" at bounding box center [452, 237] width 166 height 37
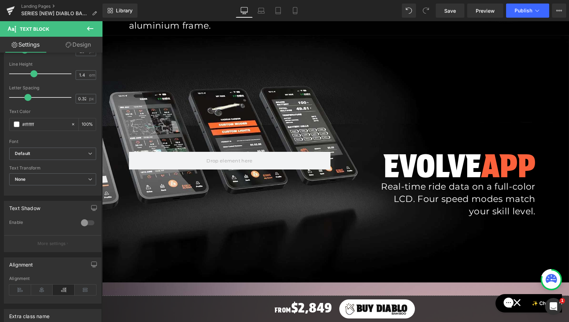
scroll to position [3624, 0]
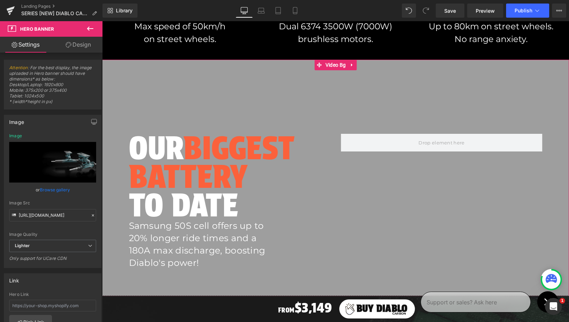
scroll to position [569, 0]
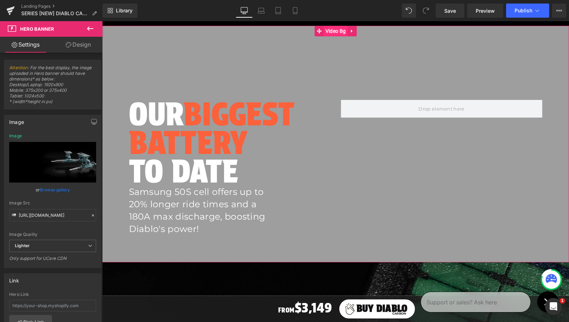
click at [330, 29] on span "Video Bg" at bounding box center [336, 31] width 24 height 11
